Goal: Information Seeking & Learning: Learn about a topic

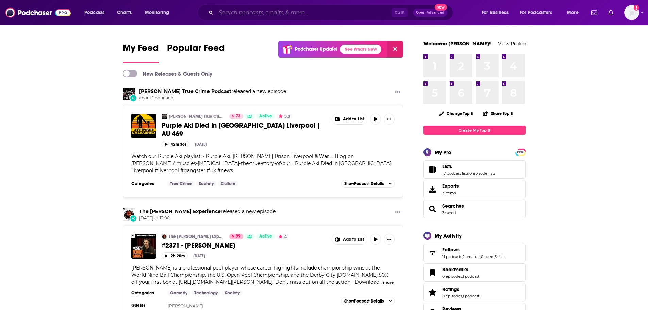
click at [249, 14] on input "Search podcasts, credits, & more..." at bounding box center [304, 12] width 176 height 11
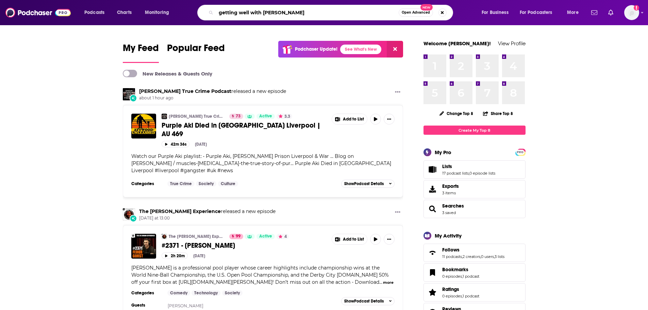
type input "getting well with [PERSON_NAME]"
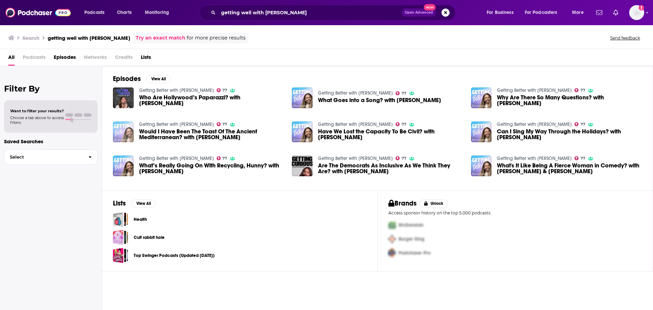
click at [126, 137] on img "Would I Have Been The Toast Of The Ancient Mediterranean? with Dr. Sarah E. Bond" at bounding box center [123, 131] width 21 height 21
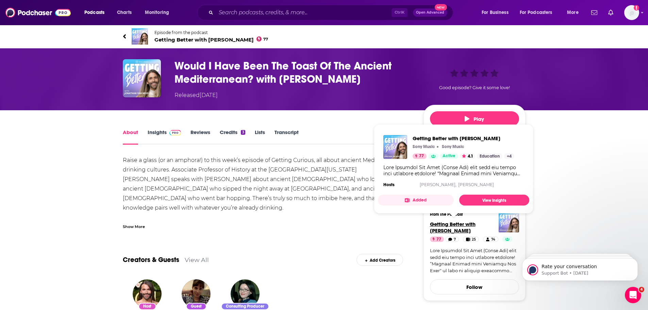
click at [456, 225] on span "Getting Better with [PERSON_NAME]" at bounding box center [453, 227] width 46 height 13
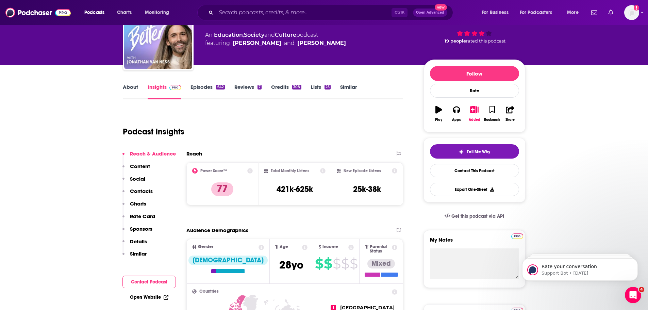
scroll to position [34, 0]
